Goal: Entertainment & Leisure: Browse casually

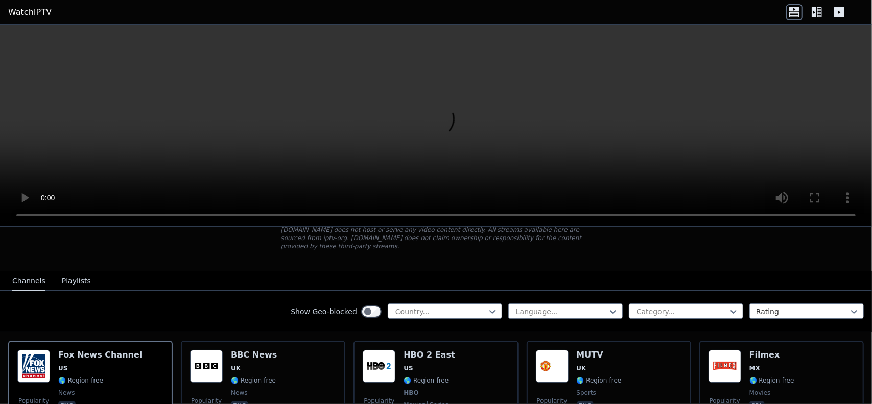
scroll to position [136, 0]
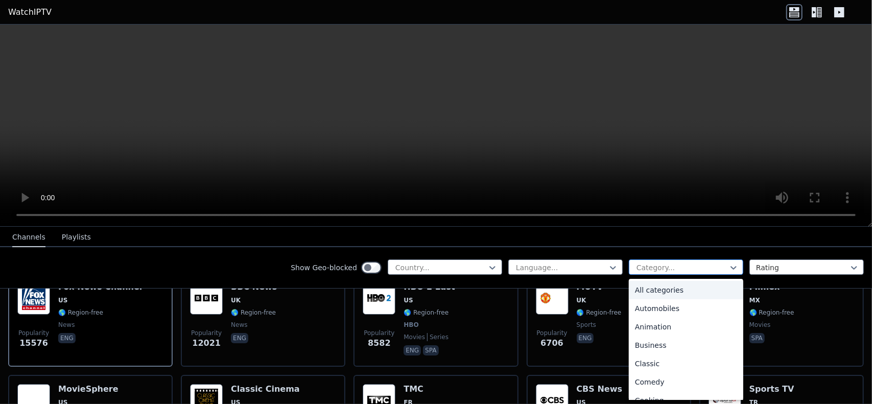
click at [638, 267] on div at bounding box center [682, 268] width 93 height 10
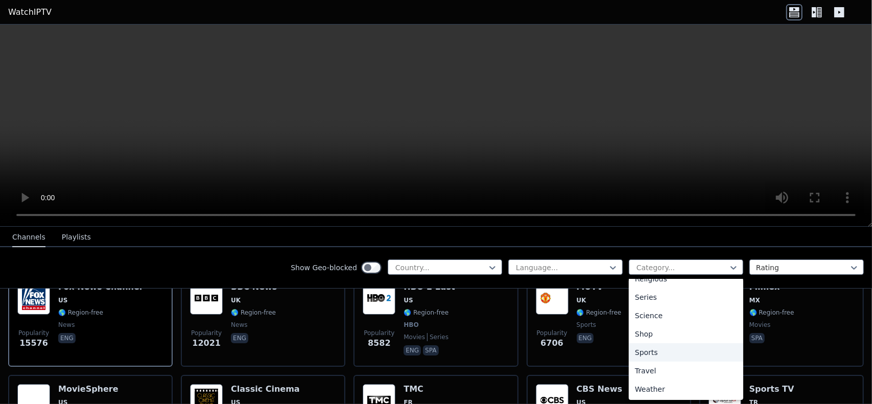
click at [655, 350] on div "Sports" at bounding box center [686, 352] width 114 height 18
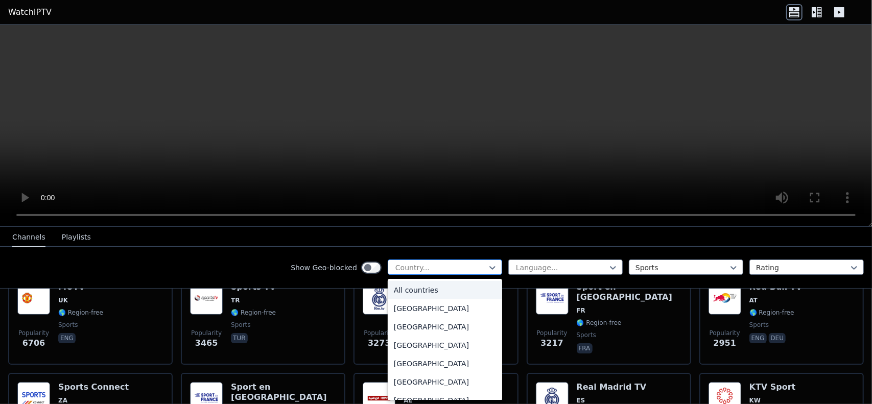
click at [448, 265] on div at bounding box center [440, 268] width 93 height 10
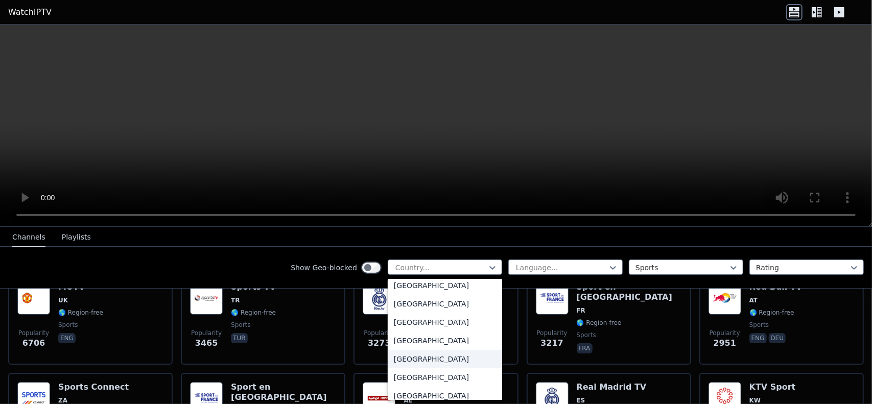
scroll to position [3546, 0]
click at [416, 365] on div "United States" at bounding box center [445, 360] width 114 height 18
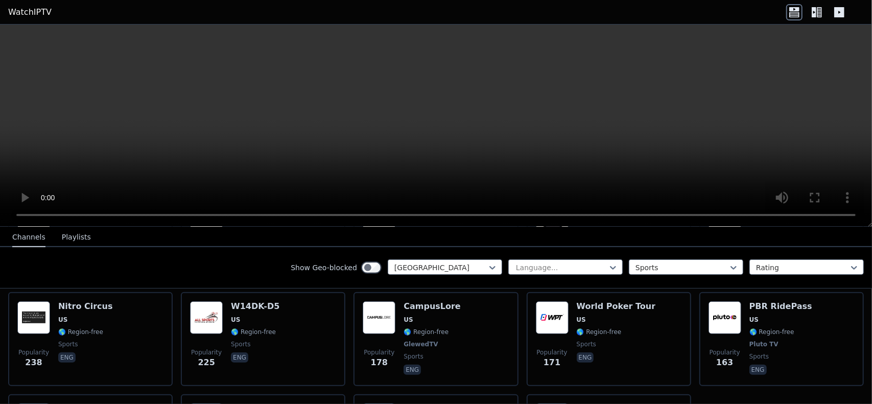
scroll to position [401, 0]
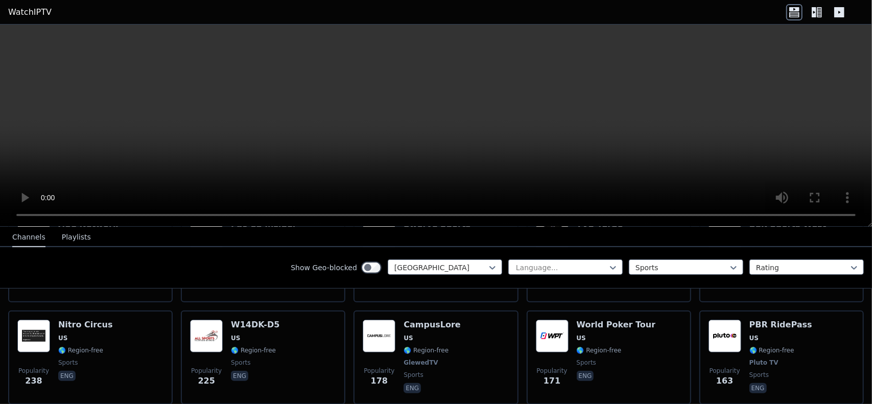
click at [75, 235] on button "Playlists" at bounding box center [76, 237] width 29 height 19
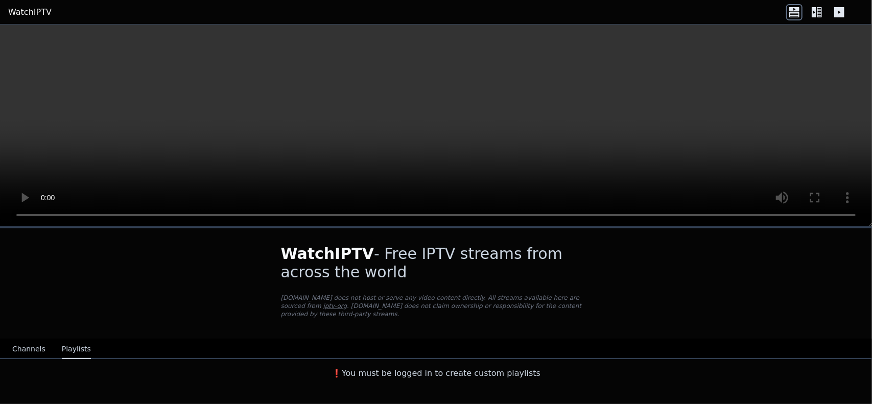
scroll to position [0, 0]
click at [26, 340] on button "Channels" at bounding box center [28, 349] width 33 height 19
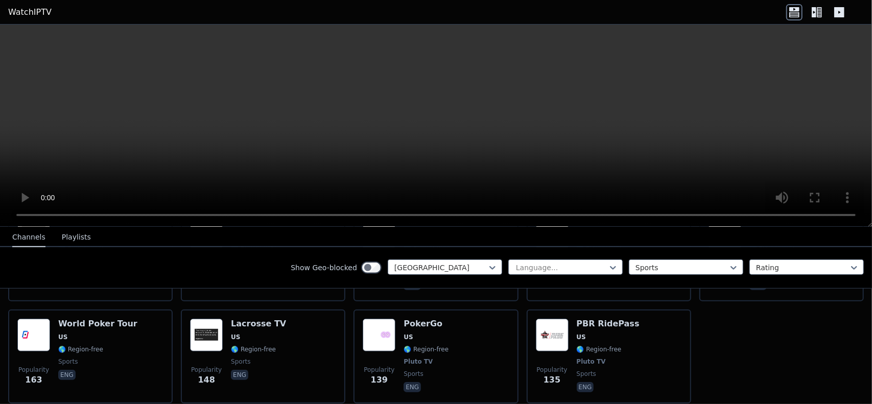
scroll to position [537, 0]
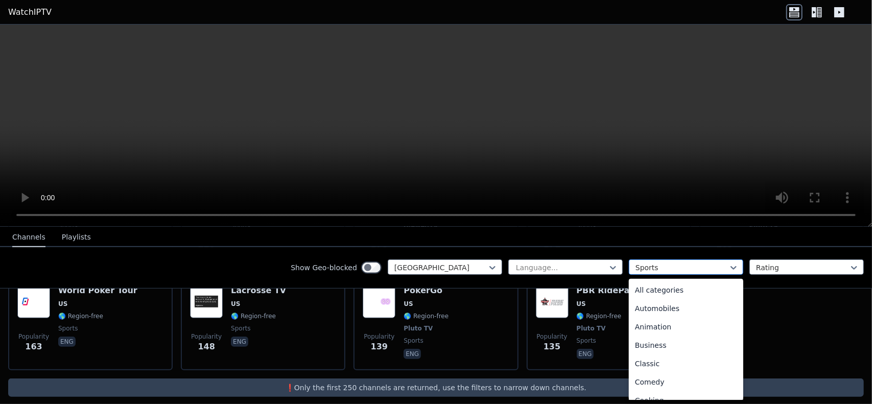
click at [629, 266] on div "Sports" at bounding box center [686, 267] width 114 height 15
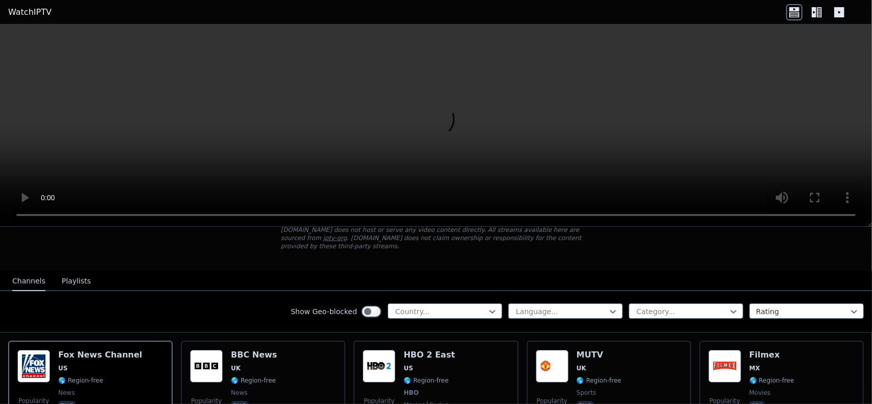
scroll to position [136, 0]
